Goal: Task Accomplishment & Management: Use online tool/utility

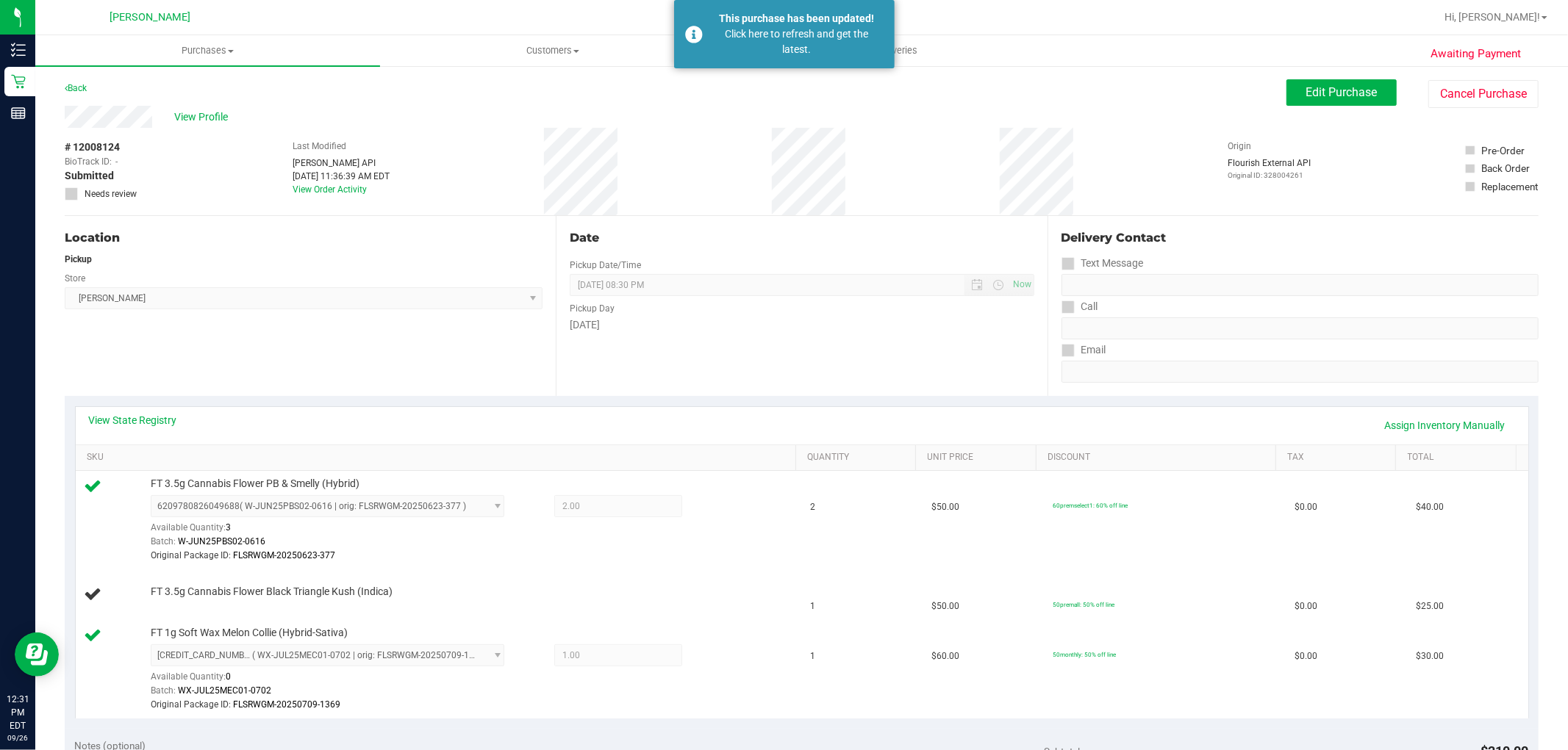
scroll to position [163, 0]
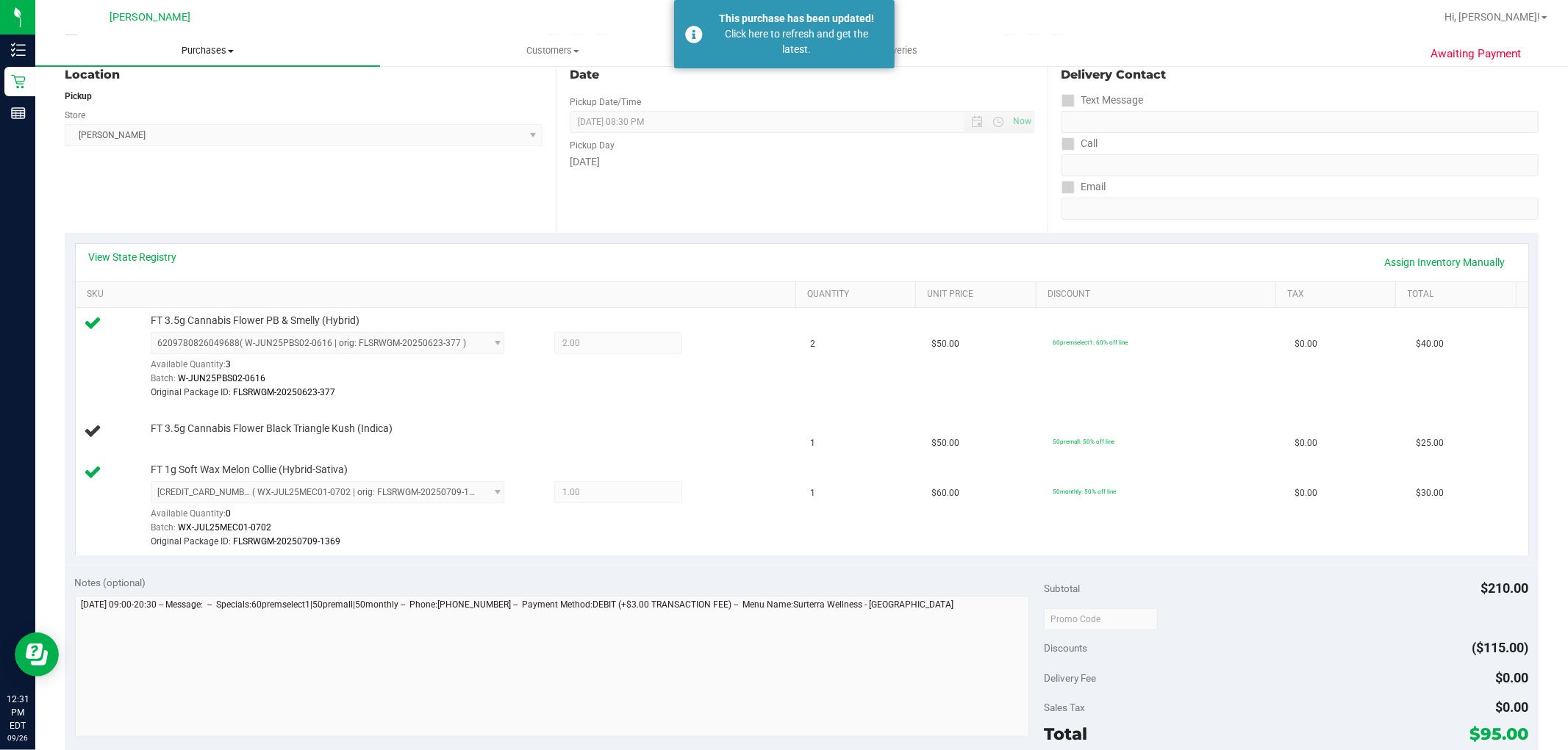
click at [187, 52] on span "Purchases" at bounding box center [207, 50] width 345 height 13
click at [156, 100] on li "Fulfillment" at bounding box center [207, 107] width 345 height 18
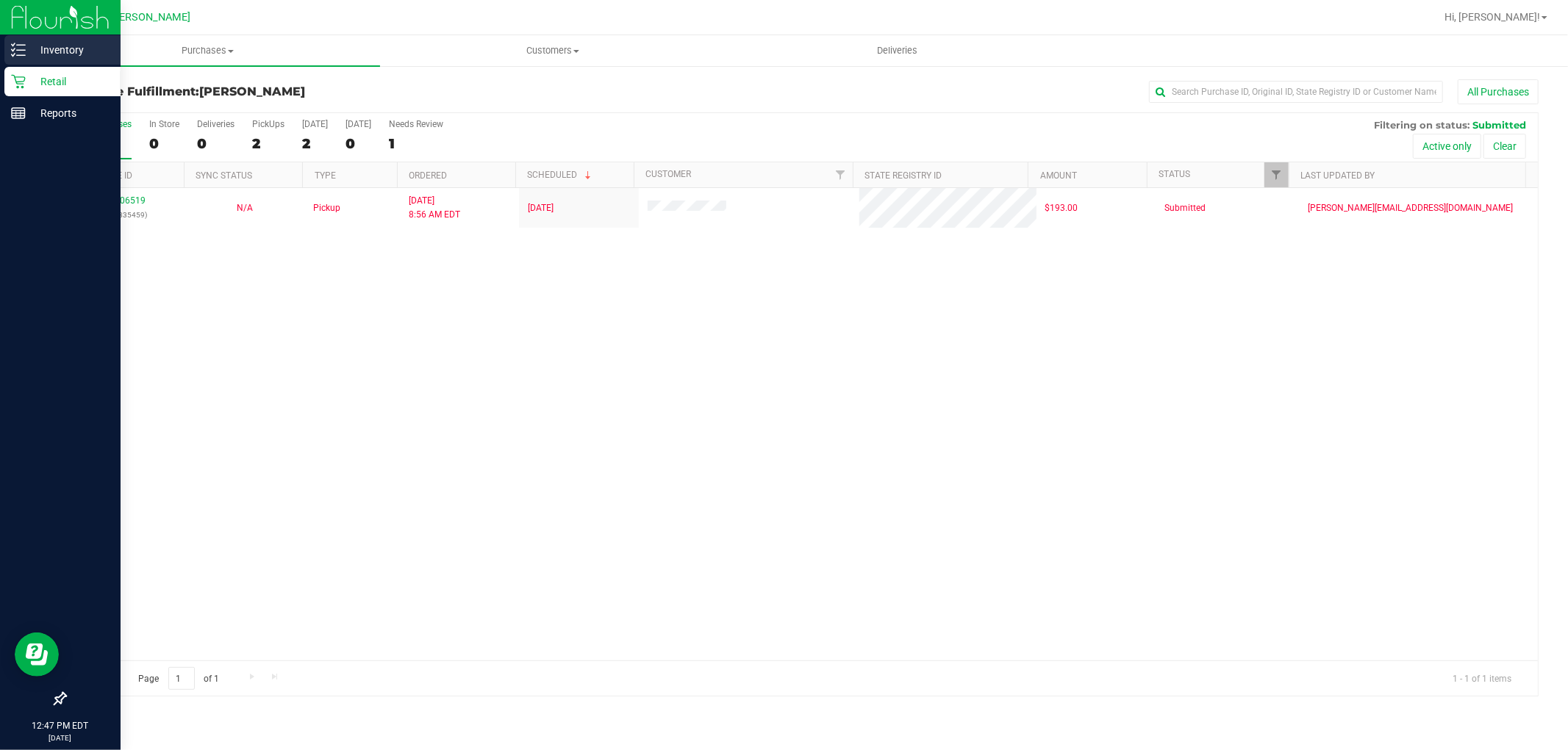
click at [8, 48] on div "Inventory" at bounding box center [62, 50] width 116 height 29
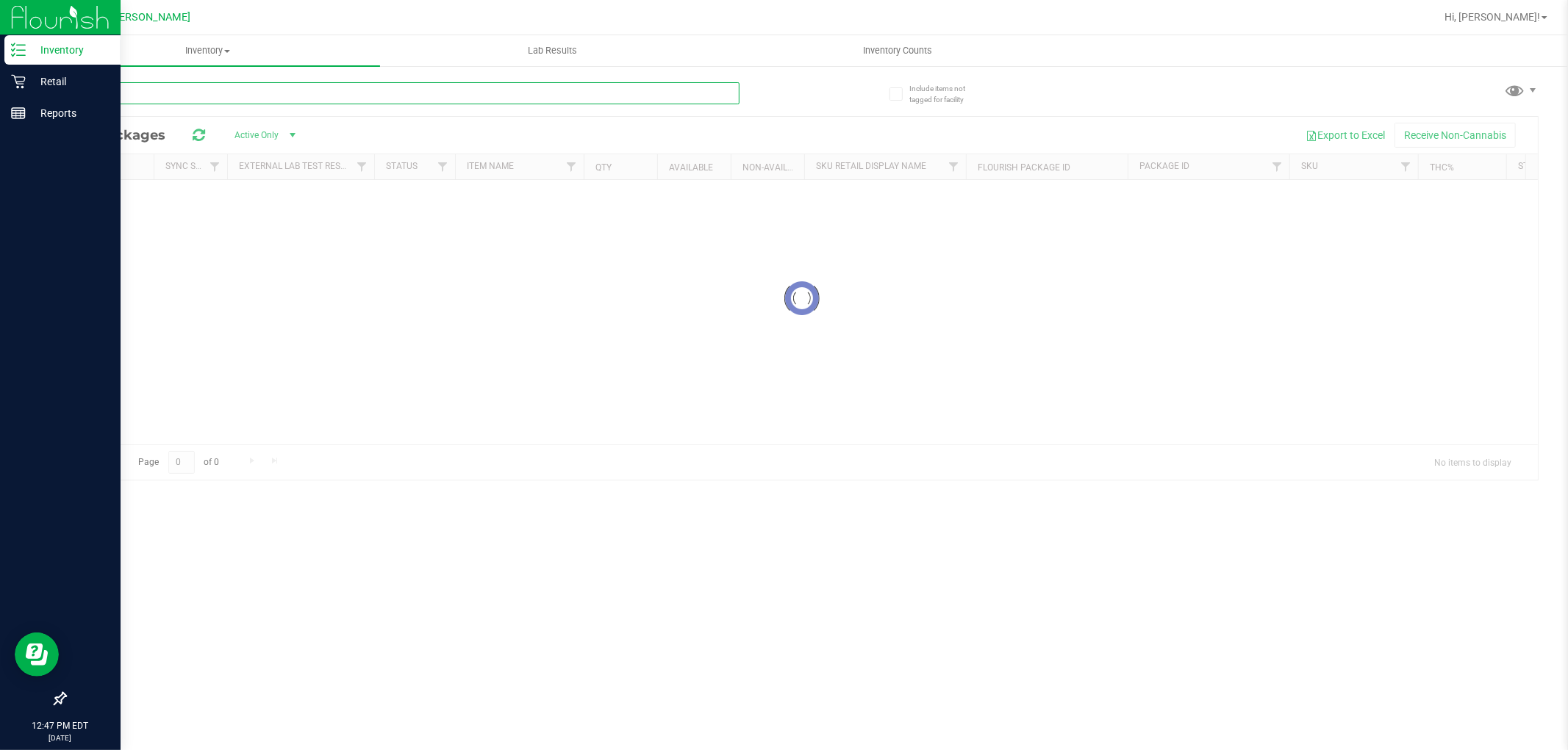
click at [231, 83] on input "text" at bounding box center [401, 94] width 675 height 22
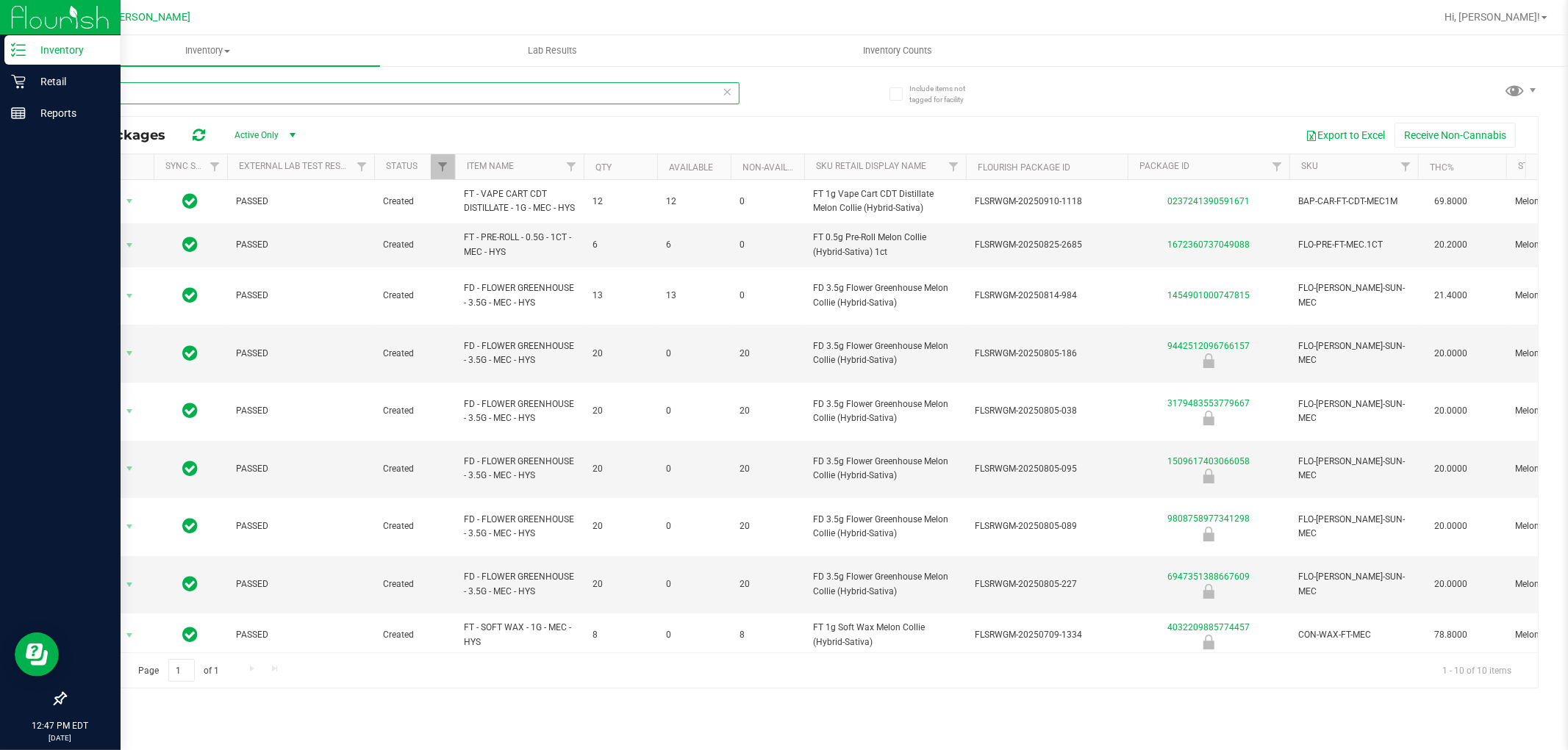
type input "MEC"
click at [12, 89] on div "Retail" at bounding box center [62, 82] width 116 height 29
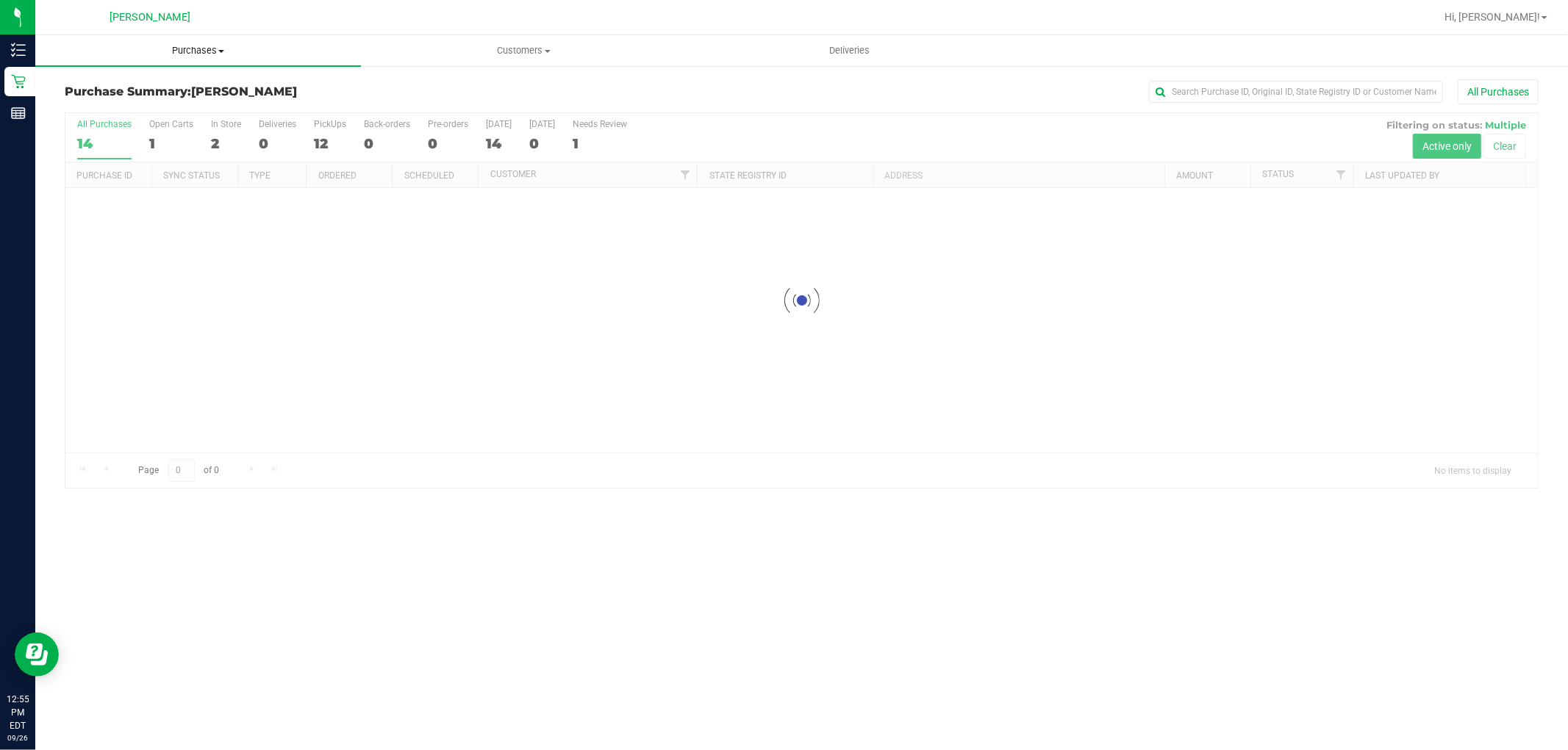
click at [211, 58] on uib-tab-heading "Purchases Summary of purchases Fulfillment All purchases" at bounding box center [198, 51] width 326 height 31
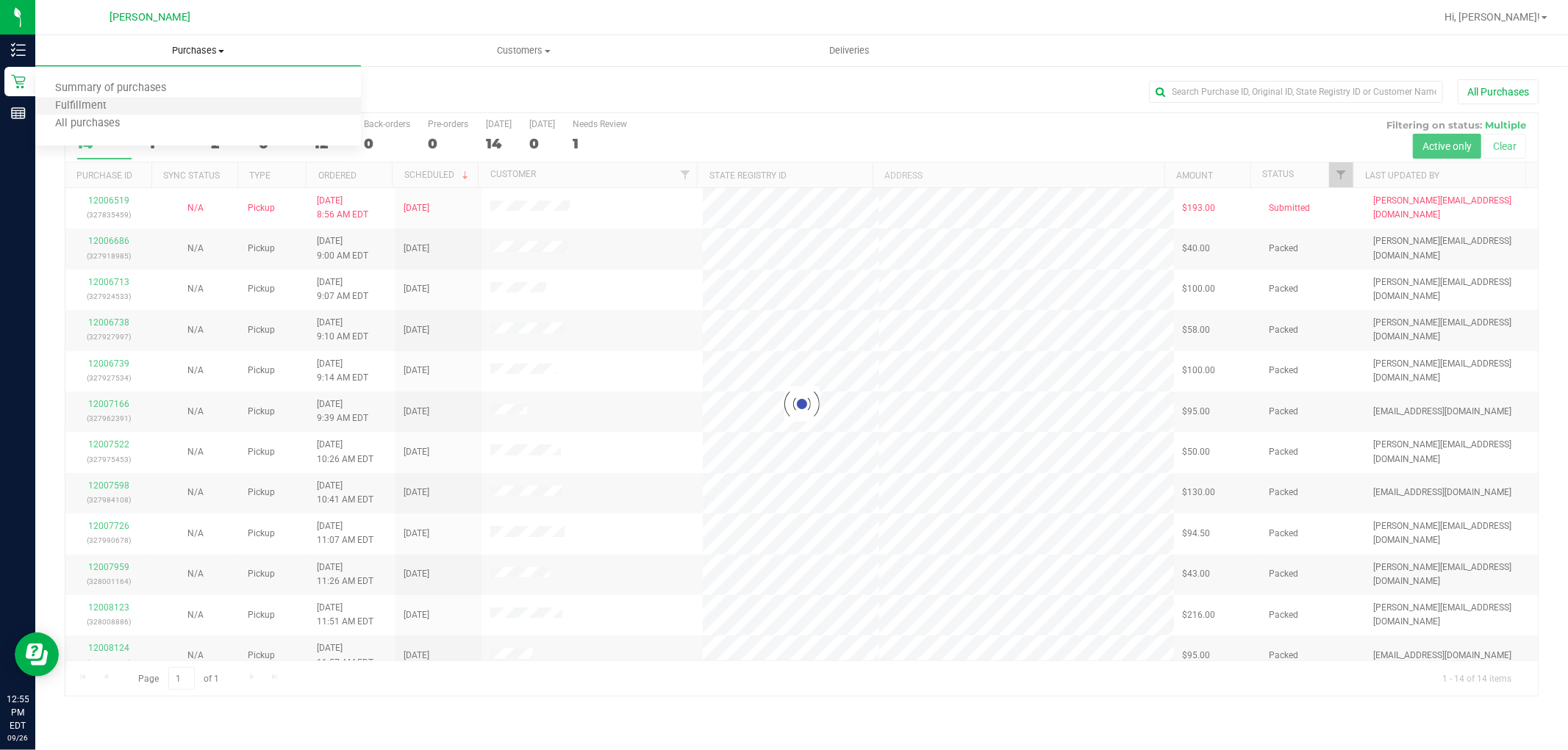
click at [193, 103] on li "Fulfillment" at bounding box center [198, 107] width 326 height 18
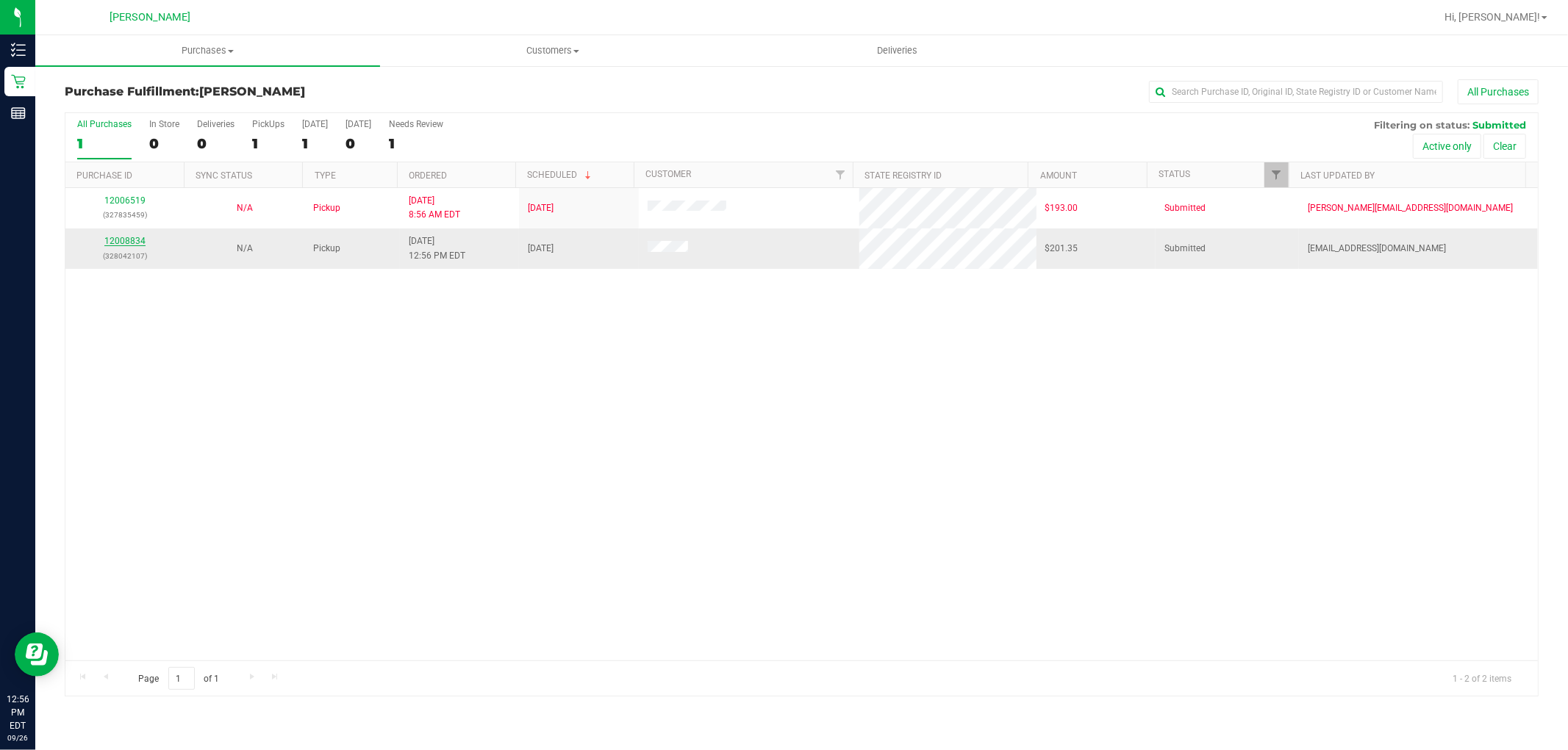
click at [134, 241] on link "12008834" at bounding box center [125, 241] width 41 height 10
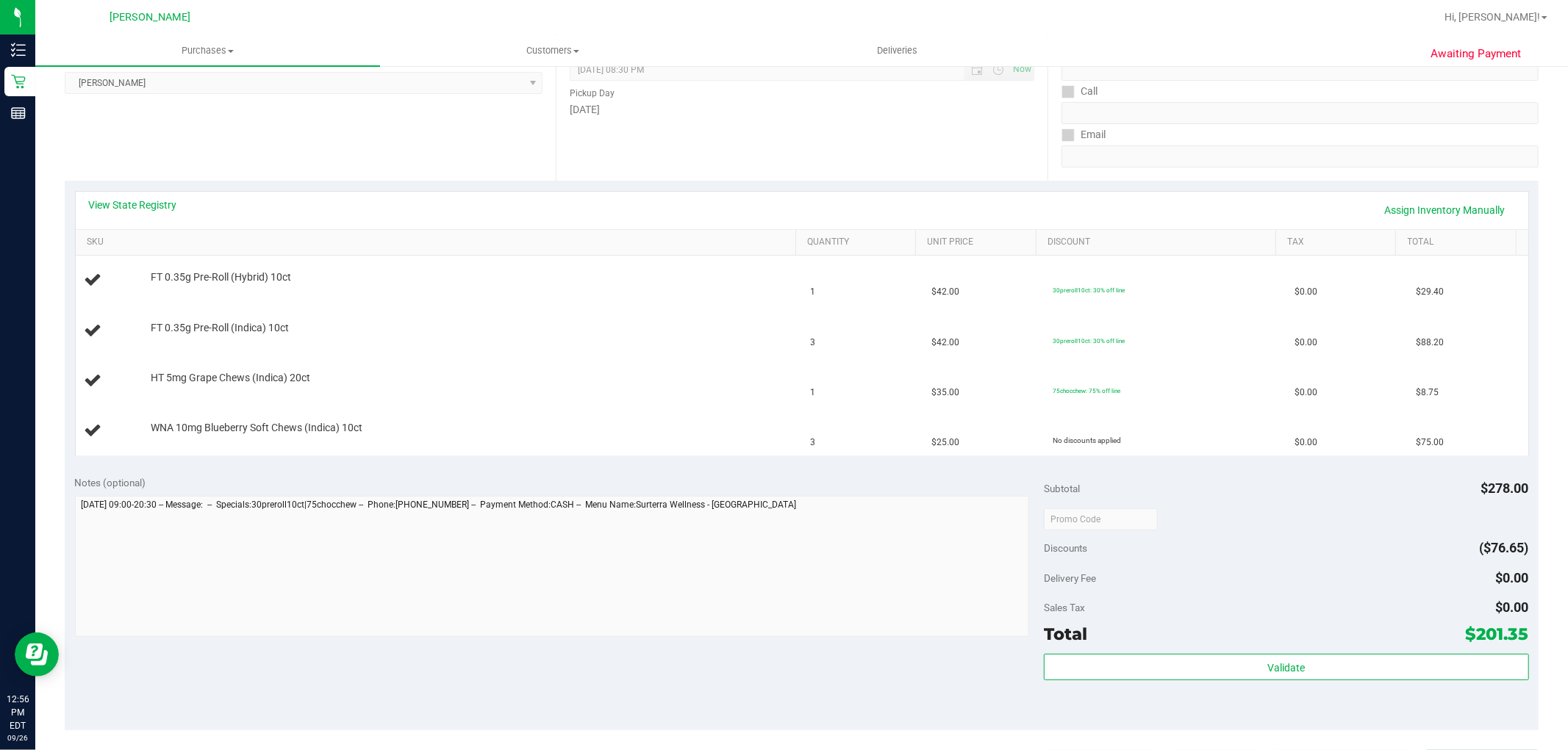
scroll to position [245, 0]
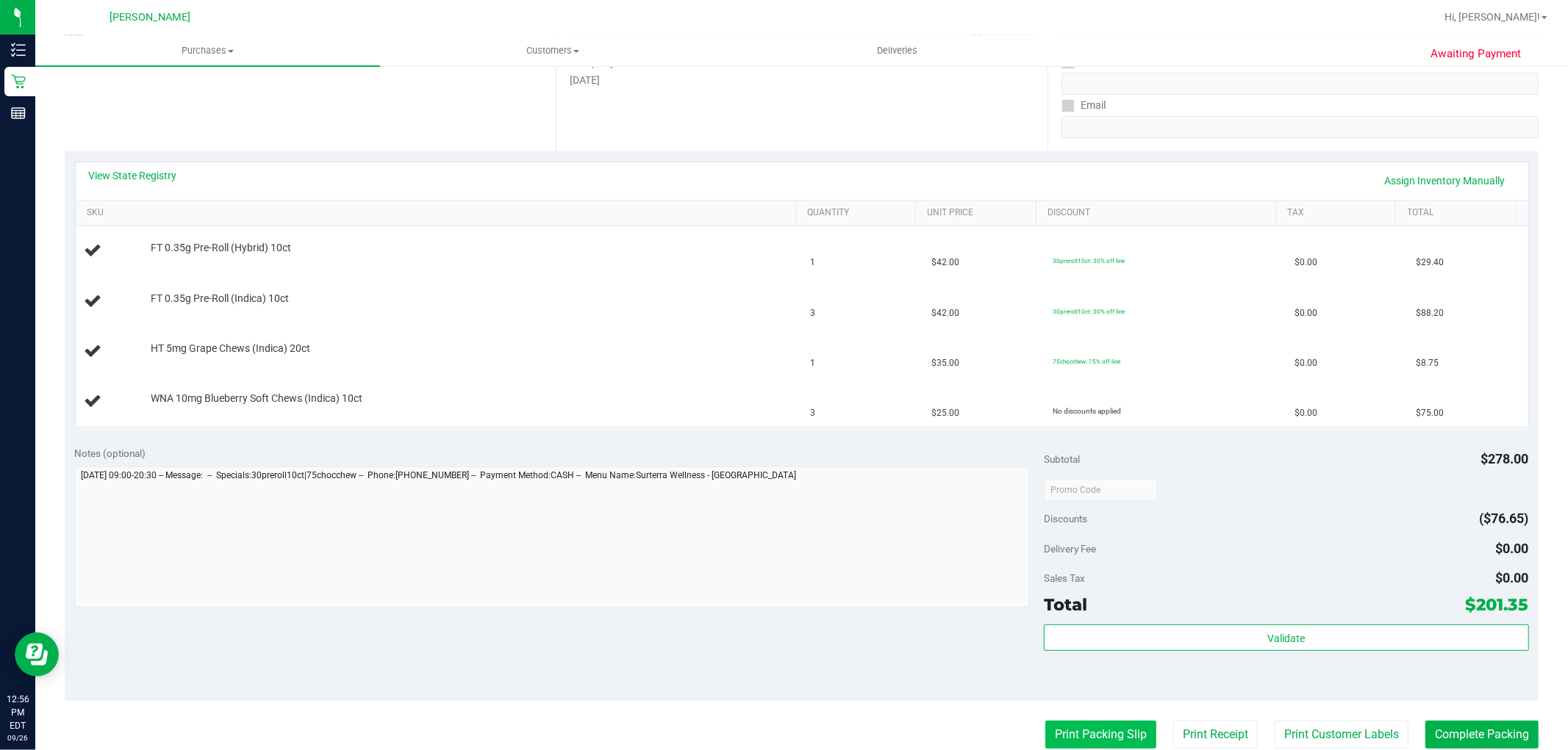
click at [1082, 736] on button "Print Packing Slip" at bounding box center [1100, 735] width 111 height 27
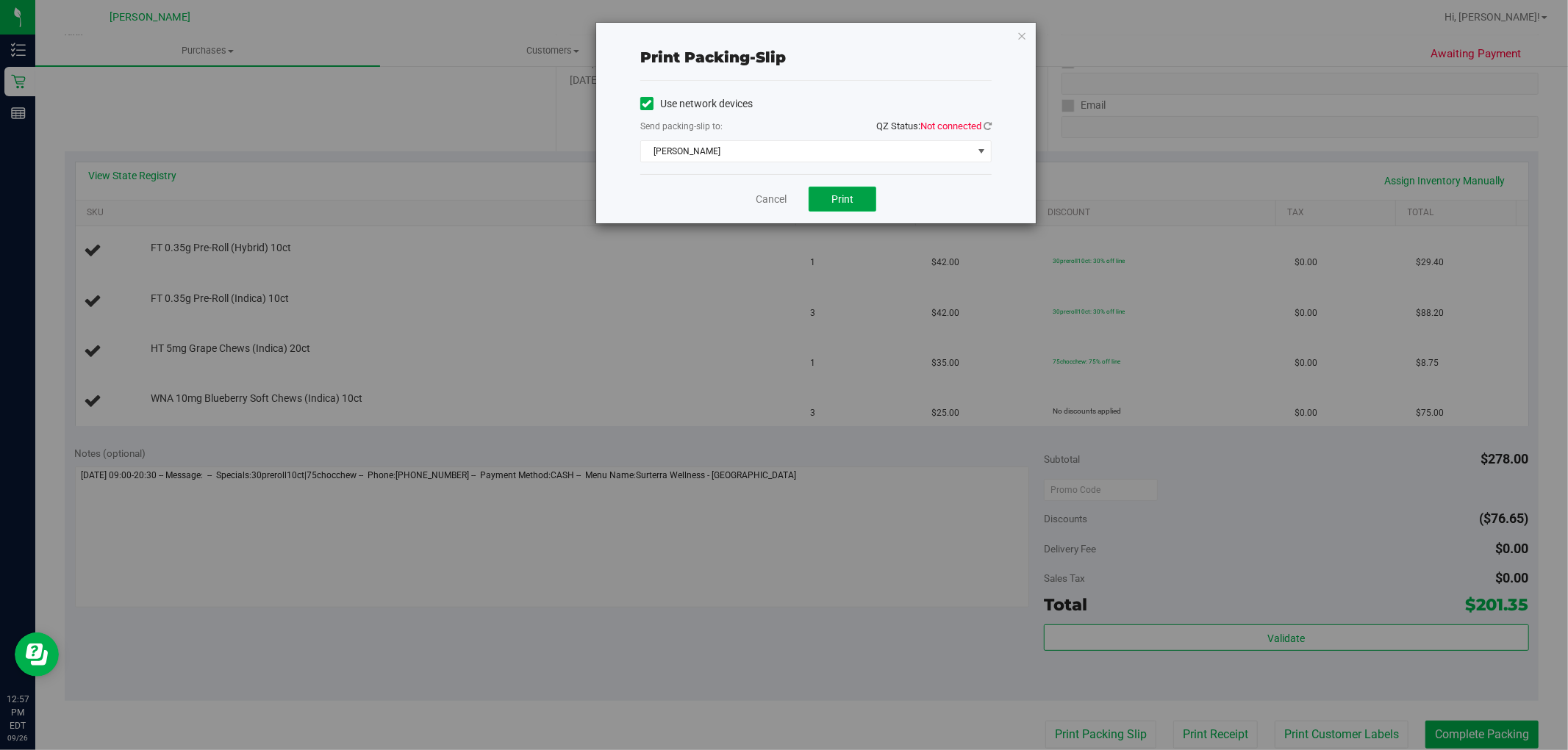
click at [839, 203] on span "Print" at bounding box center [842, 199] width 22 height 12
click at [781, 198] on link "Cancel" at bounding box center [771, 199] width 31 height 15
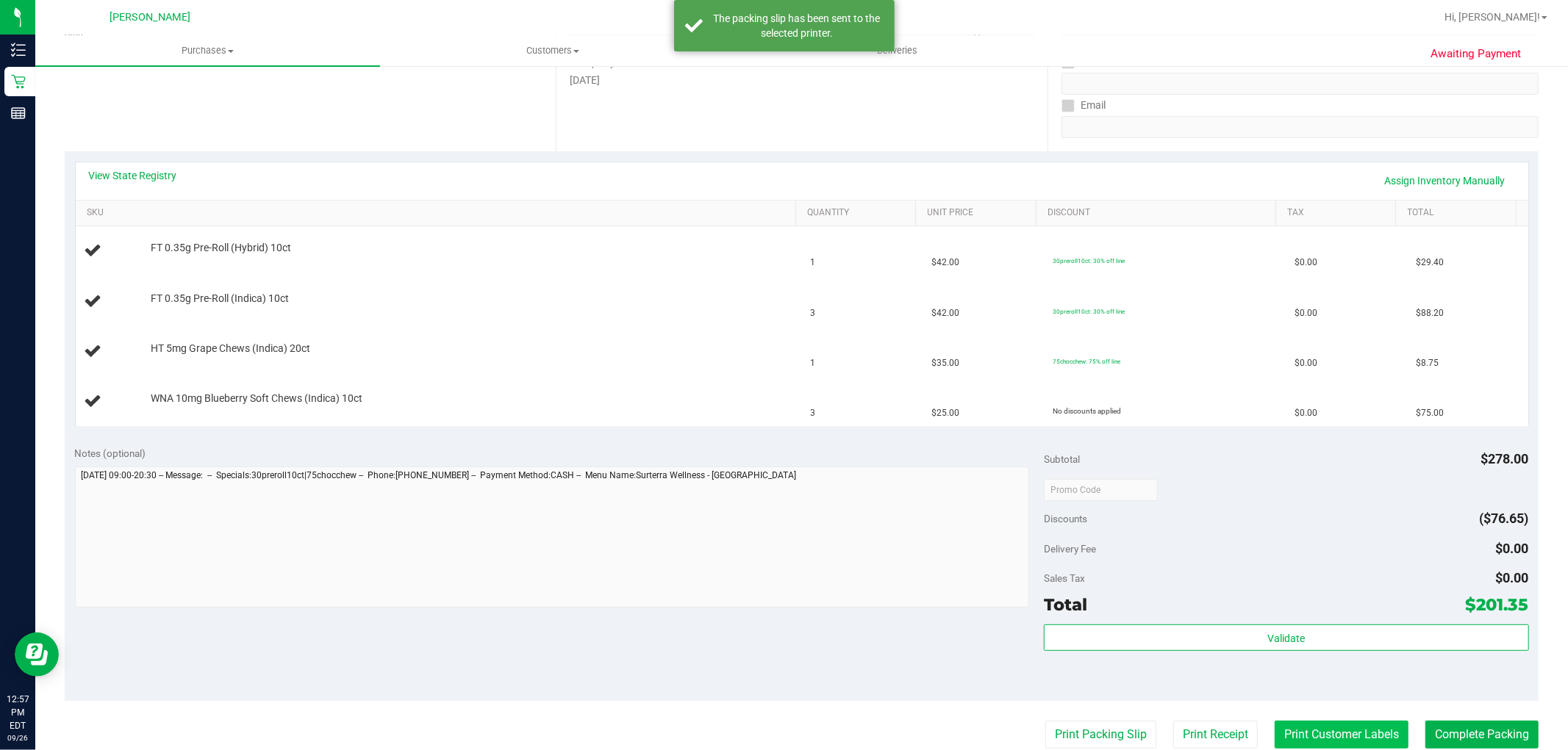
click at [1279, 728] on button "Print Customer Labels" at bounding box center [1342, 735] width 134 height 27
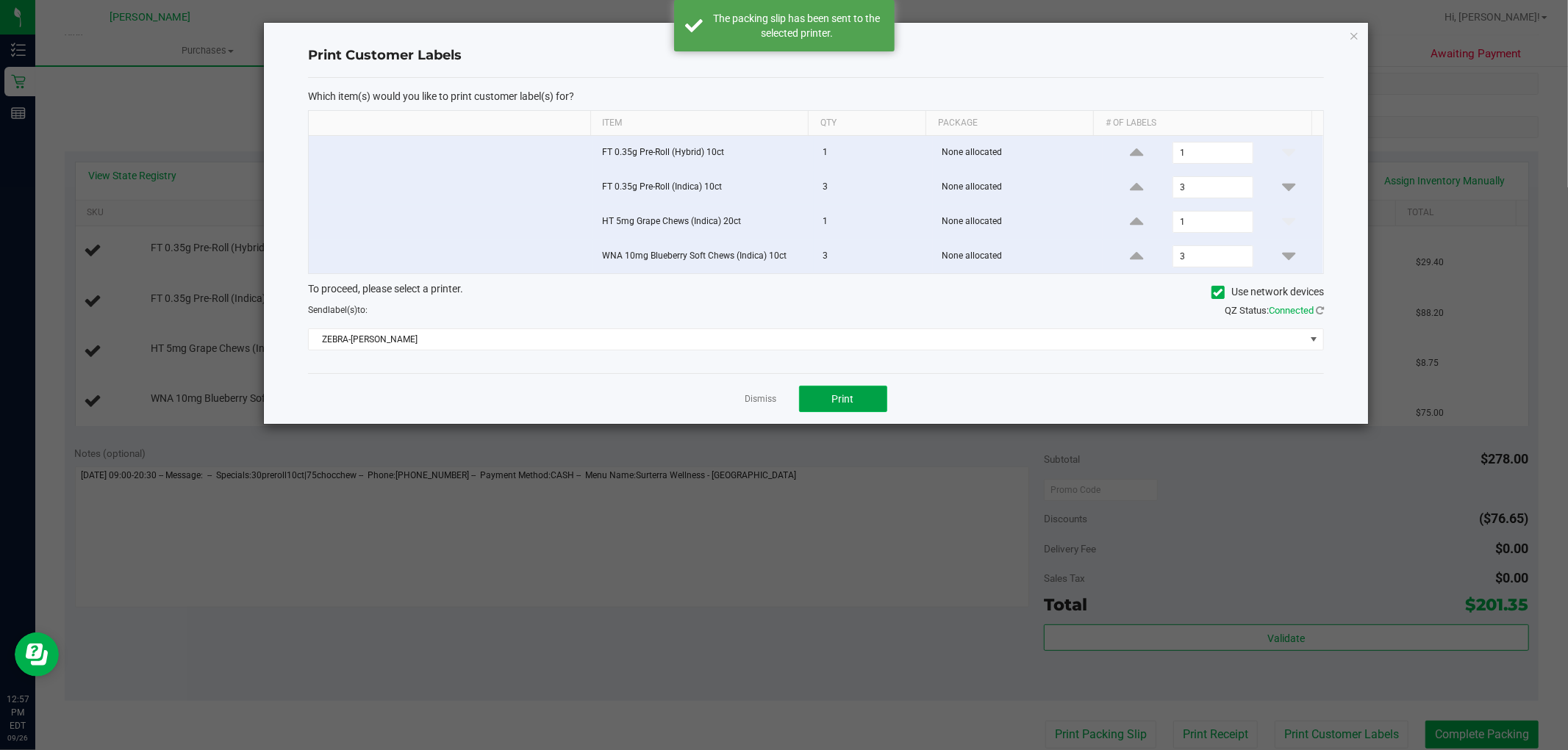
click at [840, 407] on button "Print" at bounding box center [842, 399] width 89 height 27
click at [757, 394] on link "Dismiss" at bounding box center [761, 399] width 32 height 13
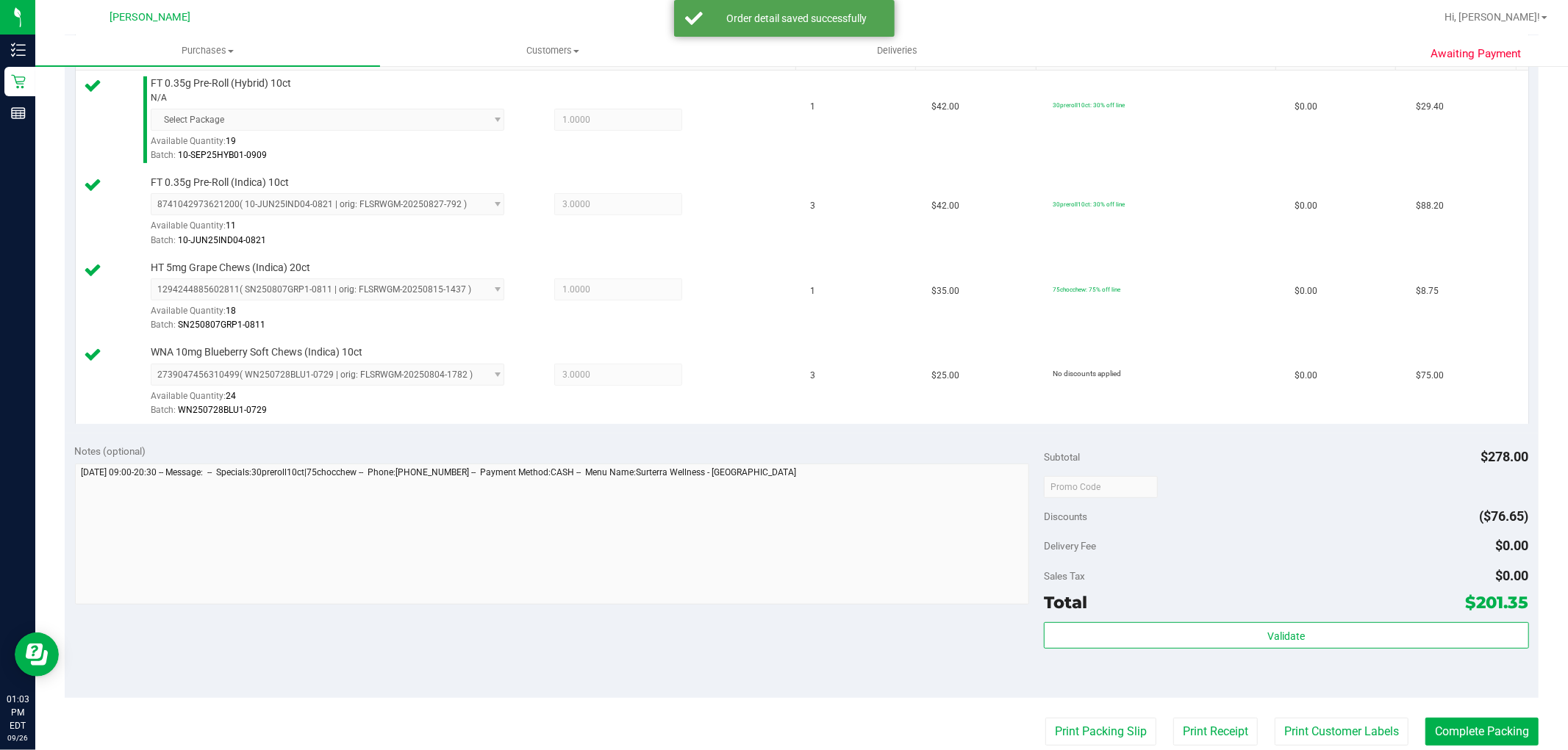
scroll to position [570, 0]
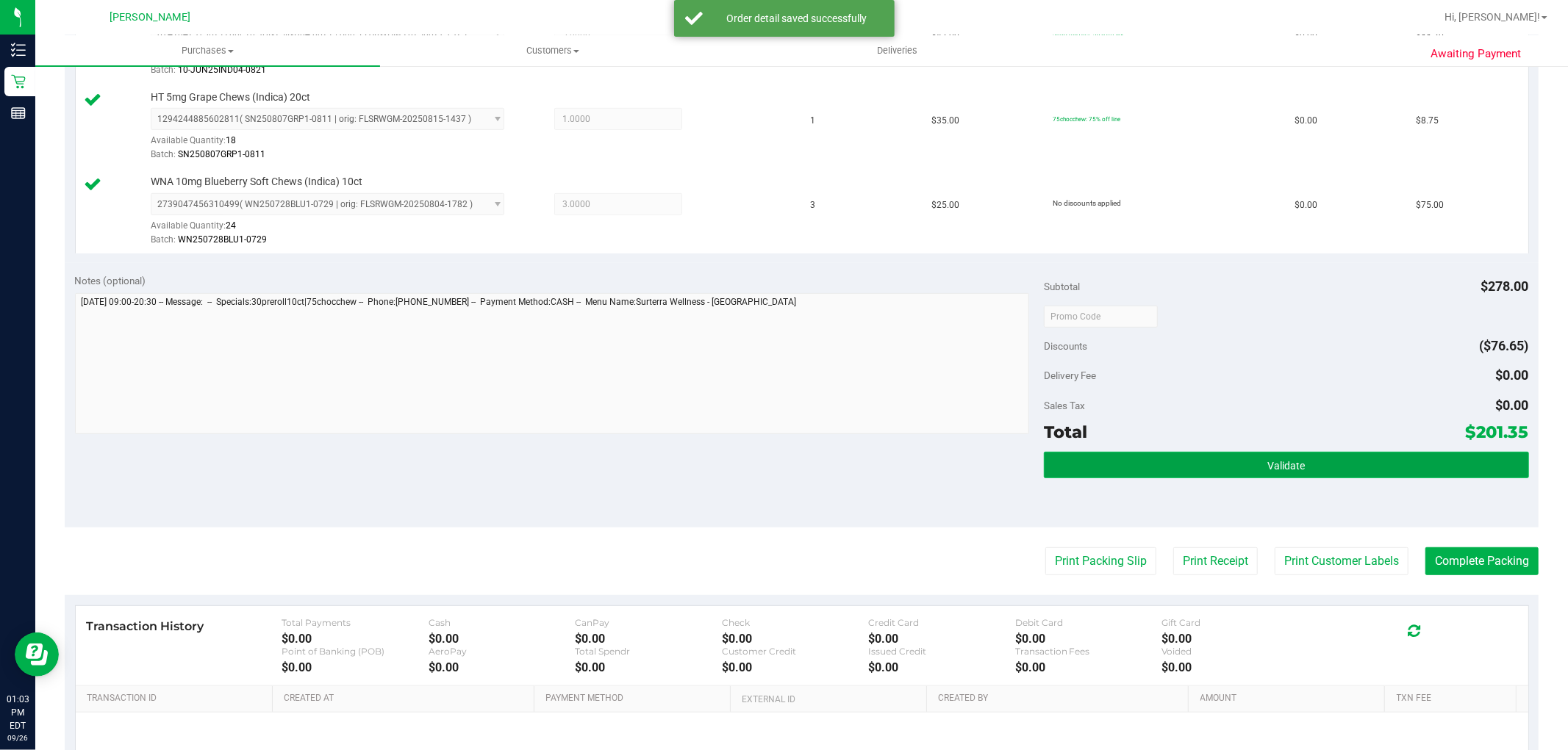
click at [1221, 475] on button "Validate" at bounding box center [1285, 465] width 484 height 27
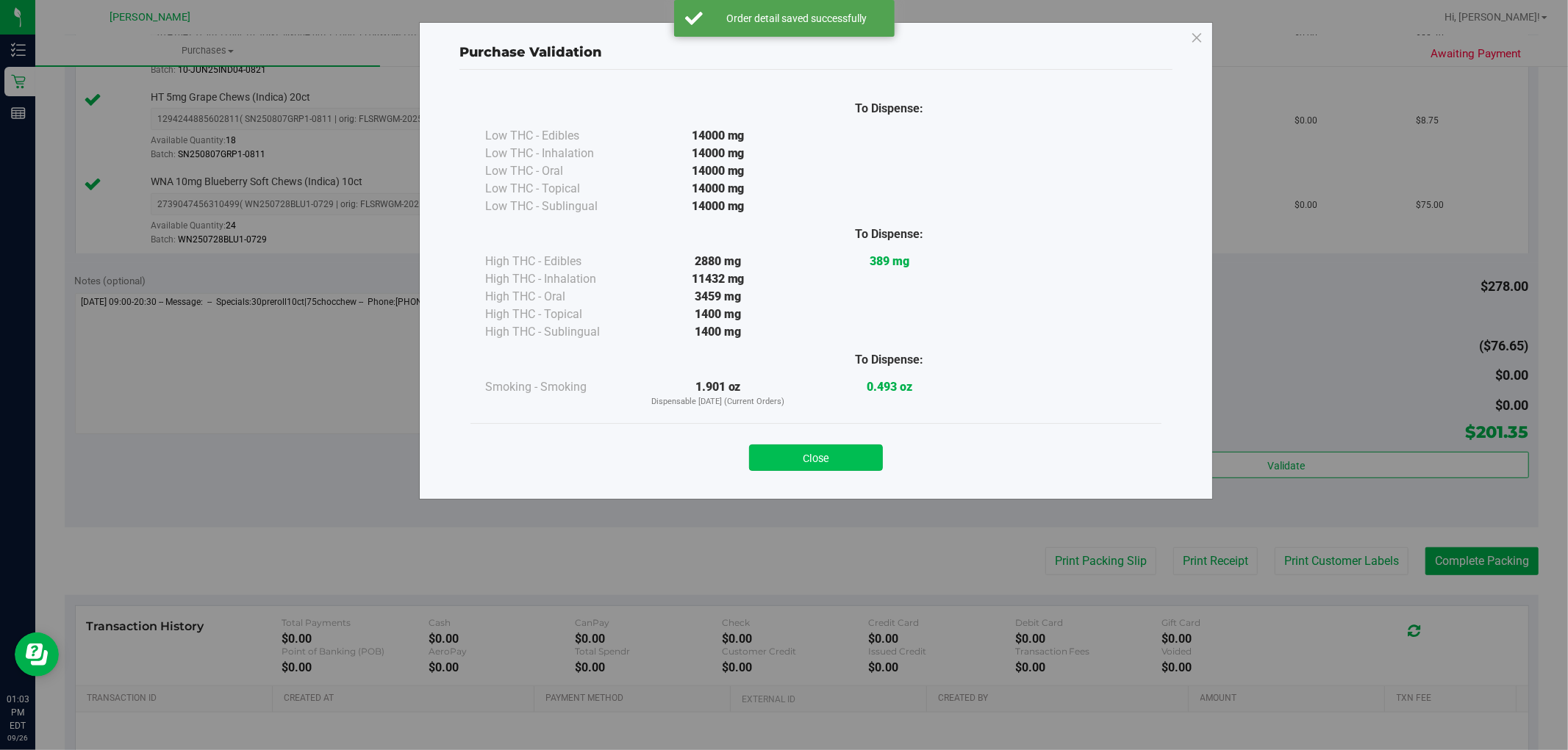
click at [830, 456] on button "Close" at bounding box center [816, 457] width 134 height 27
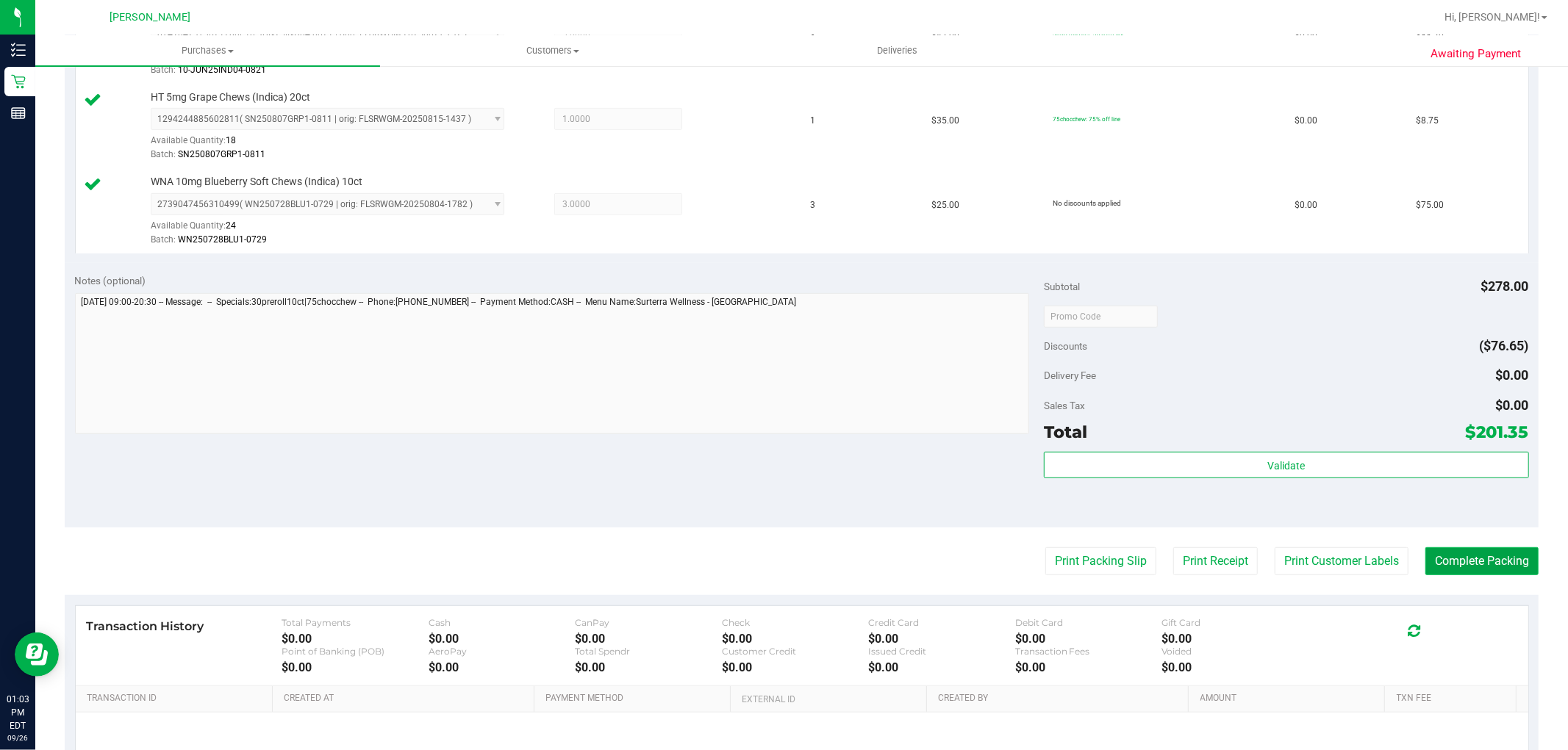
click at [1501, 559] on button "Complete Packing" at bounding box center [1482, 561] width 113 height 27
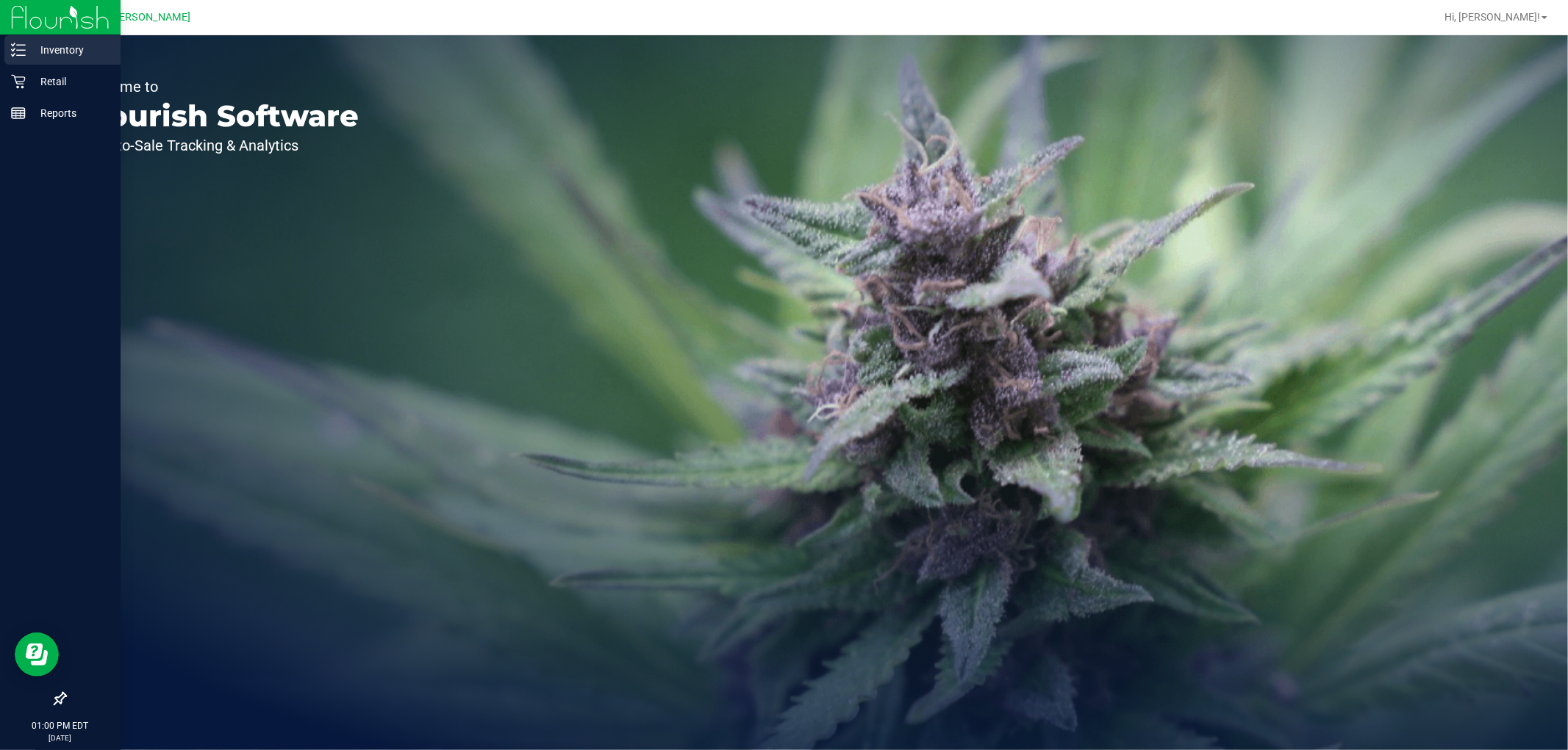
click at [48, 52] on p "Inventory" at bounding box center [70, 50] width 89 height 18
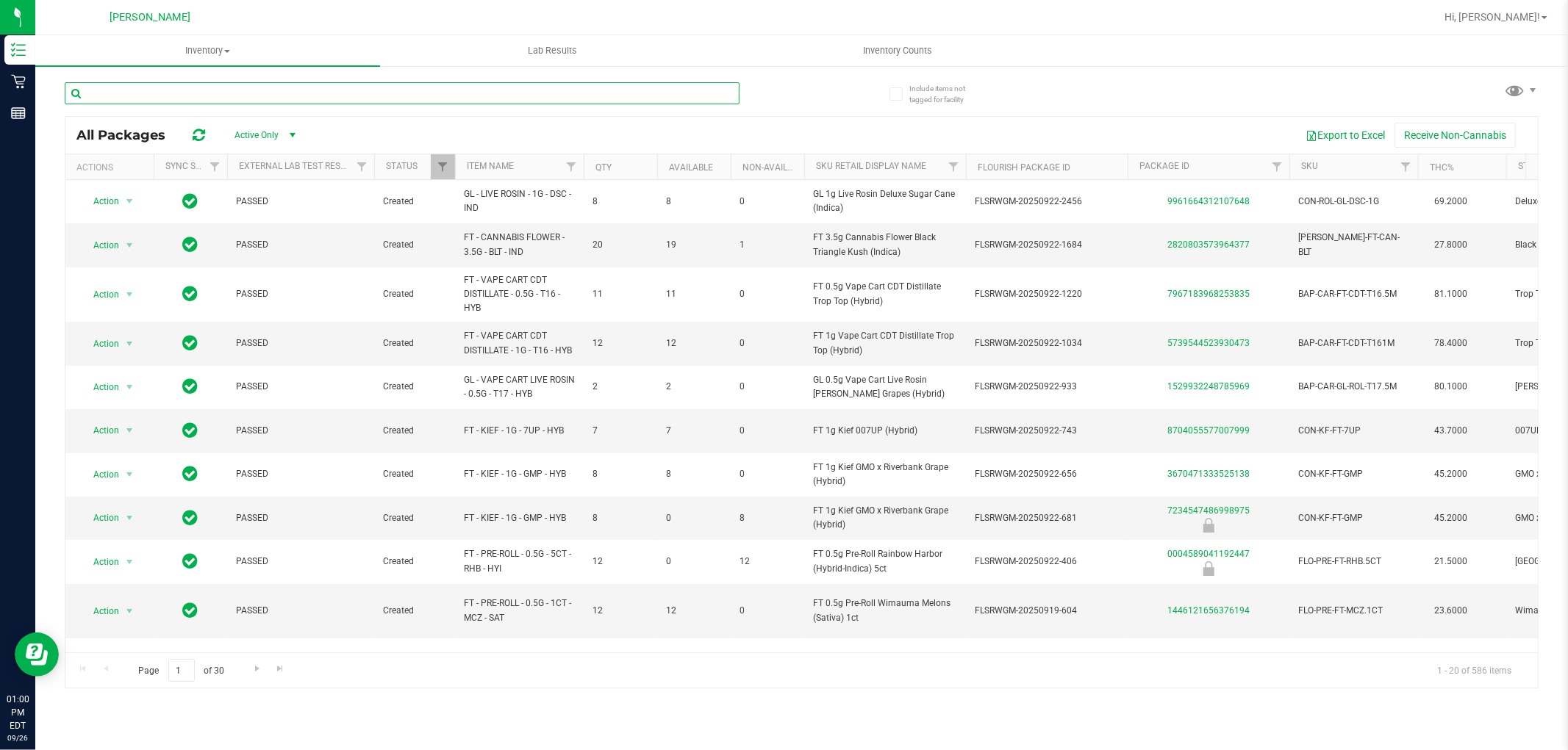
click at [268, 94] on input "text" at bounding box center [401, 94] width 675 height 22
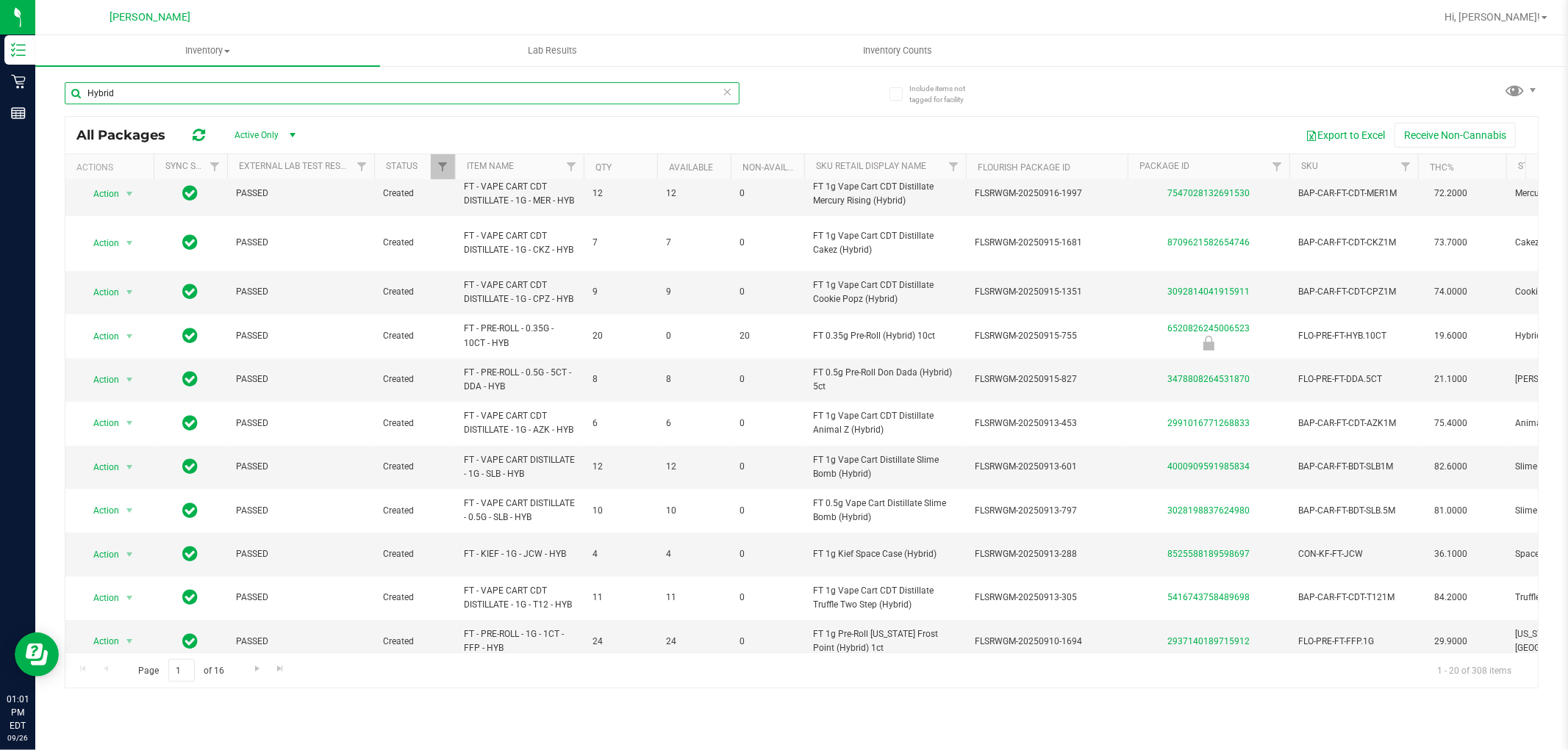
scroll to position [435, 0]
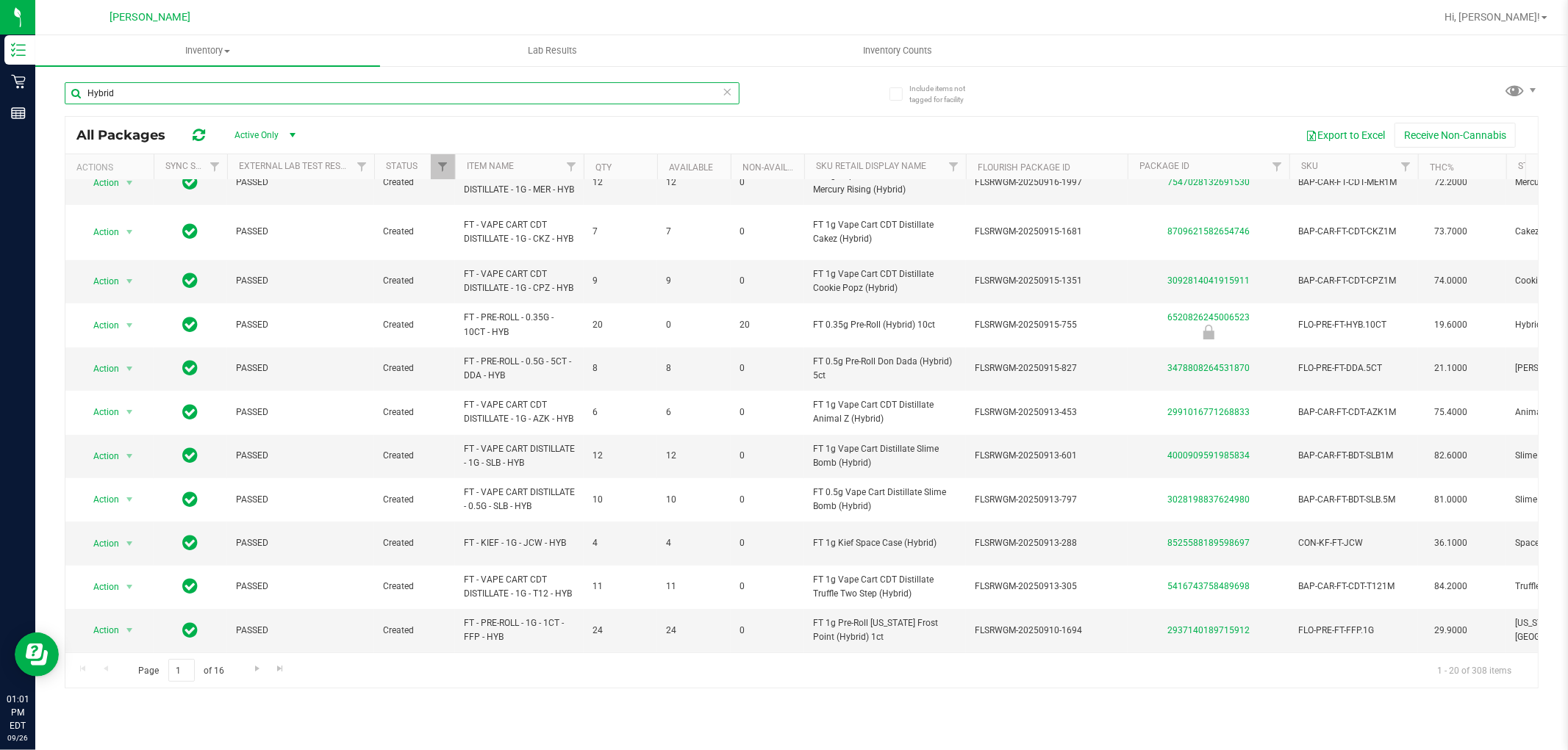
click at [464, 85] on input "Hybrid" at bounding box center [401, 94] width 675 height 22
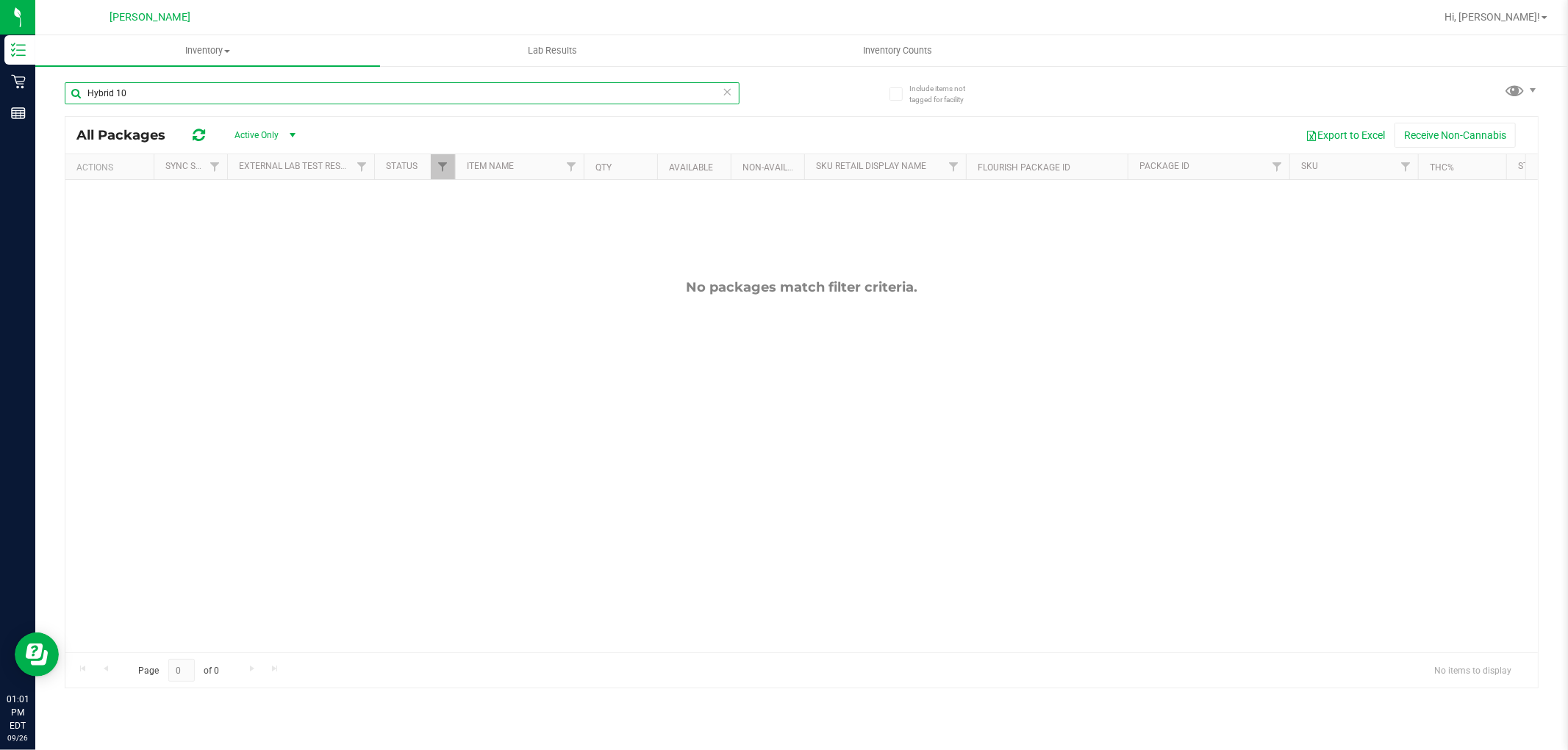
drag, startPoint x: 465, startPoint y: 89, endPoint x: 73, endPoint y: 97, distance: 392.1
click at [73, 97] on input "Hybrid 10" at bounding box center [401, 94] width 675 height 22
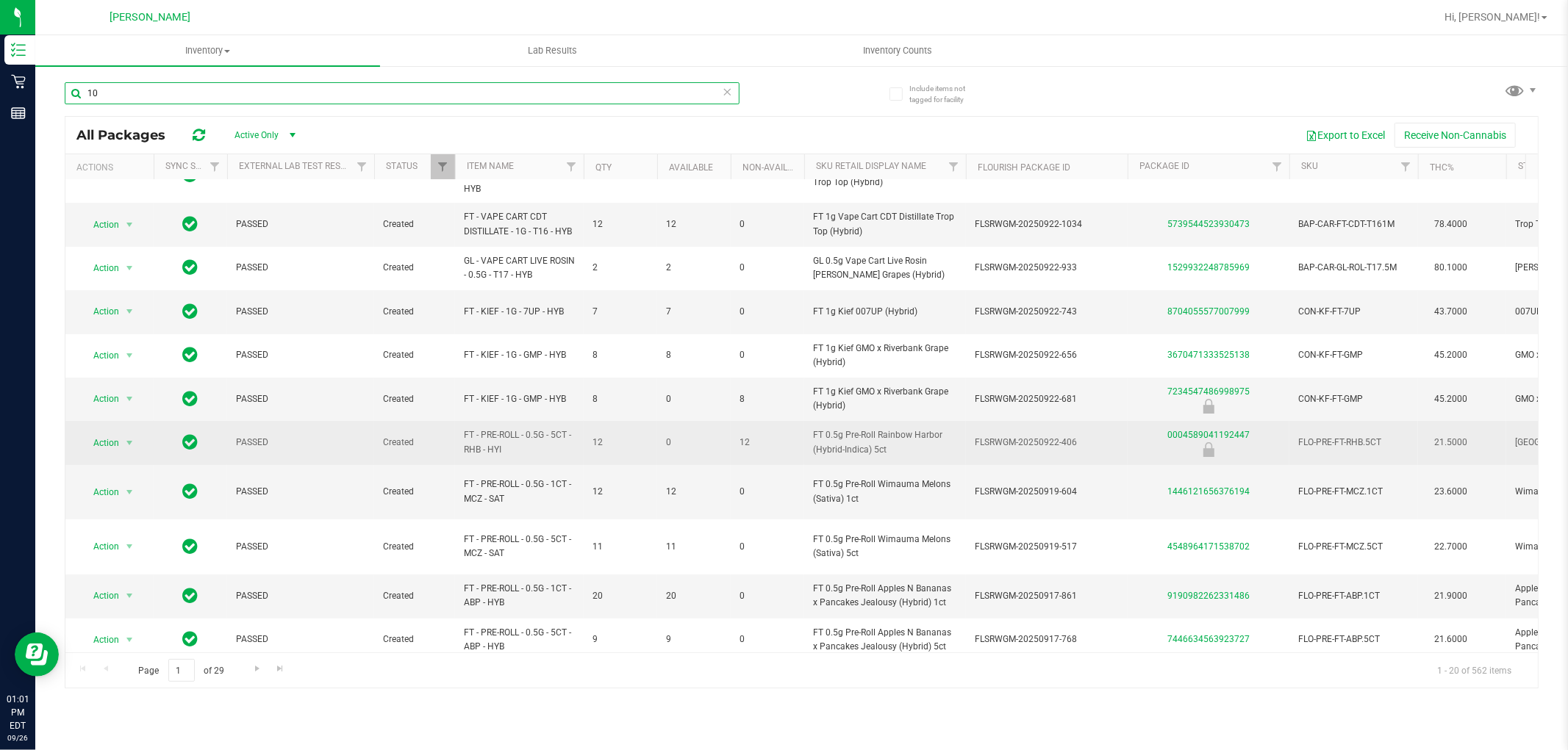
scroll to position [163, 0]
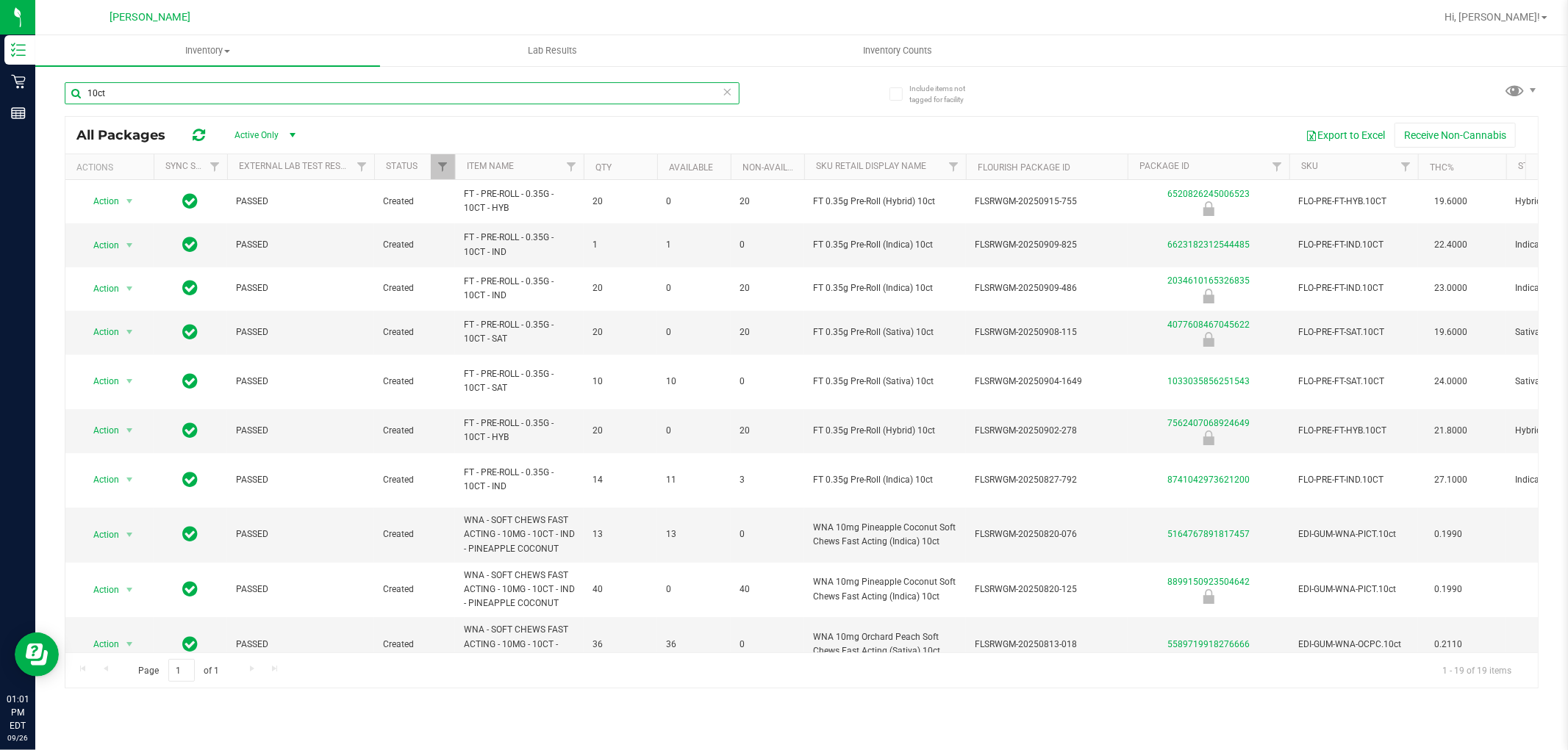
type input "10ct"
